Goal: Task Accomplishment & Management: Use online tool/utility

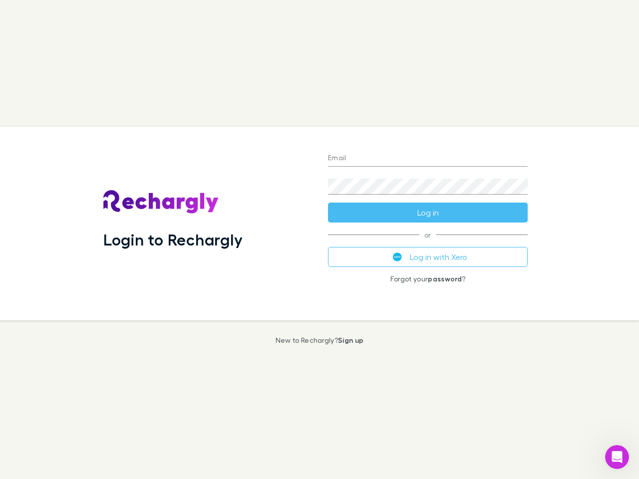
click at [319, 240] on div "Login to Rechargly" at bounding box center [207, 224] width 225 height 194
click at [428, 159] on input "Email" at bounding box center [428, 159] width 200 height 16
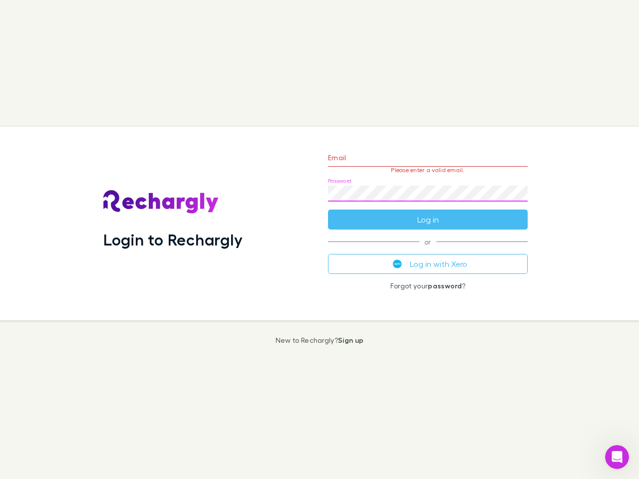
click at [428, 213] on form "Email Please enter a valid email. Password Log in" at bounding box center [428, 186] width 200 height 87
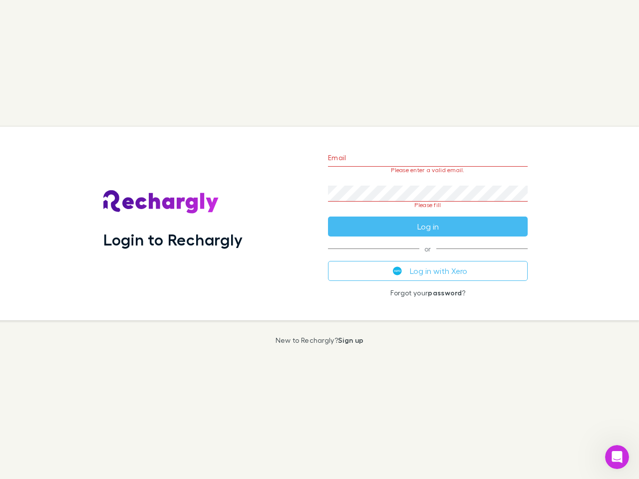
click at [428, 257] on div "Email Please enter a valid email. Password Please fill Log in or Log in with Xe…" at bounding box center [428, 224] width 216 height 194
click at [617, 457] on icon "Open Intercom Messenger" at bounding box center [617, 457] width 16 height 16
